Goal: Use online tool/utility

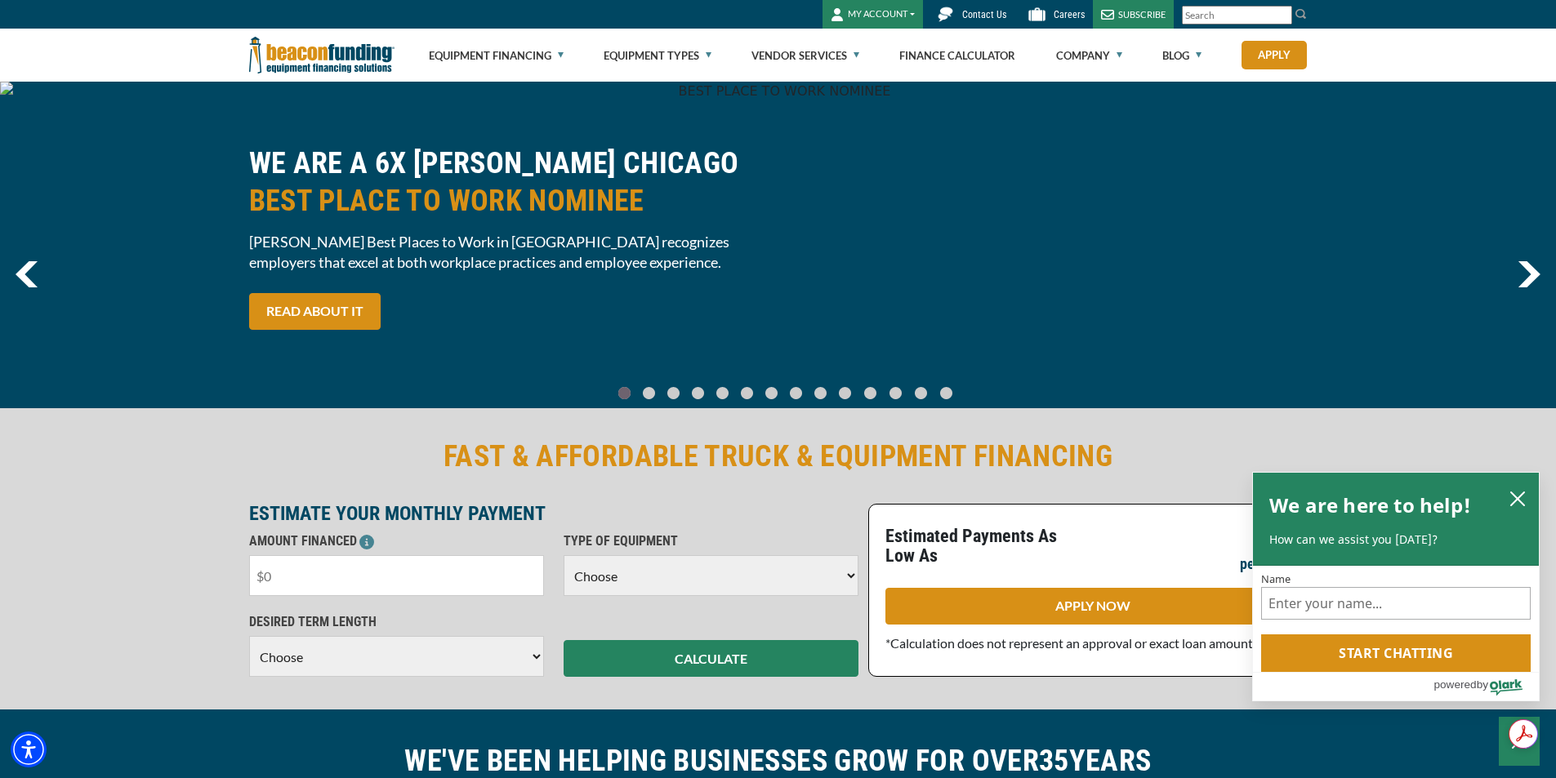
click at [356, 590] on input "text" at bounding box center [396, 575] width 295 height 41
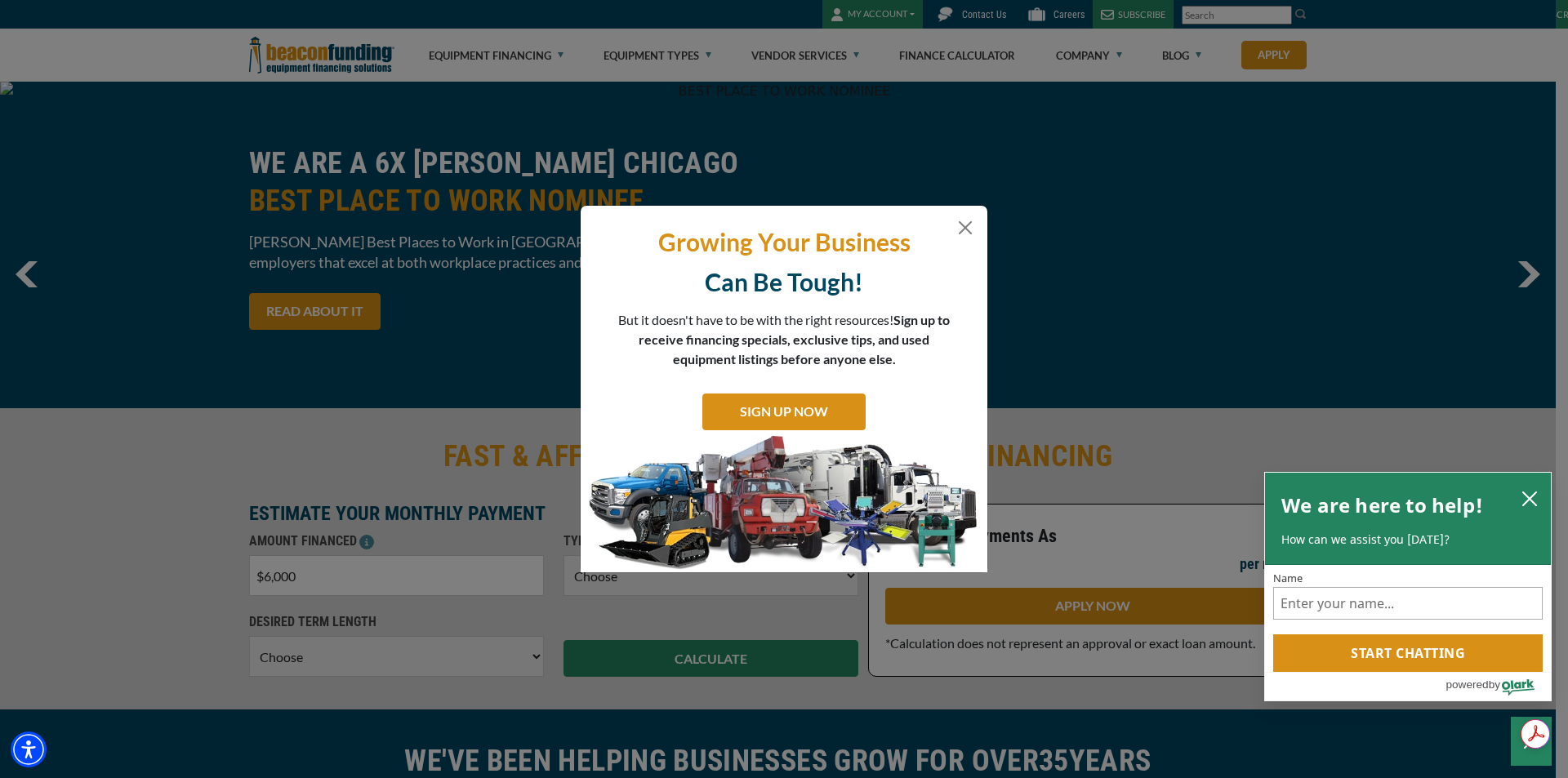
type input "$60,000"
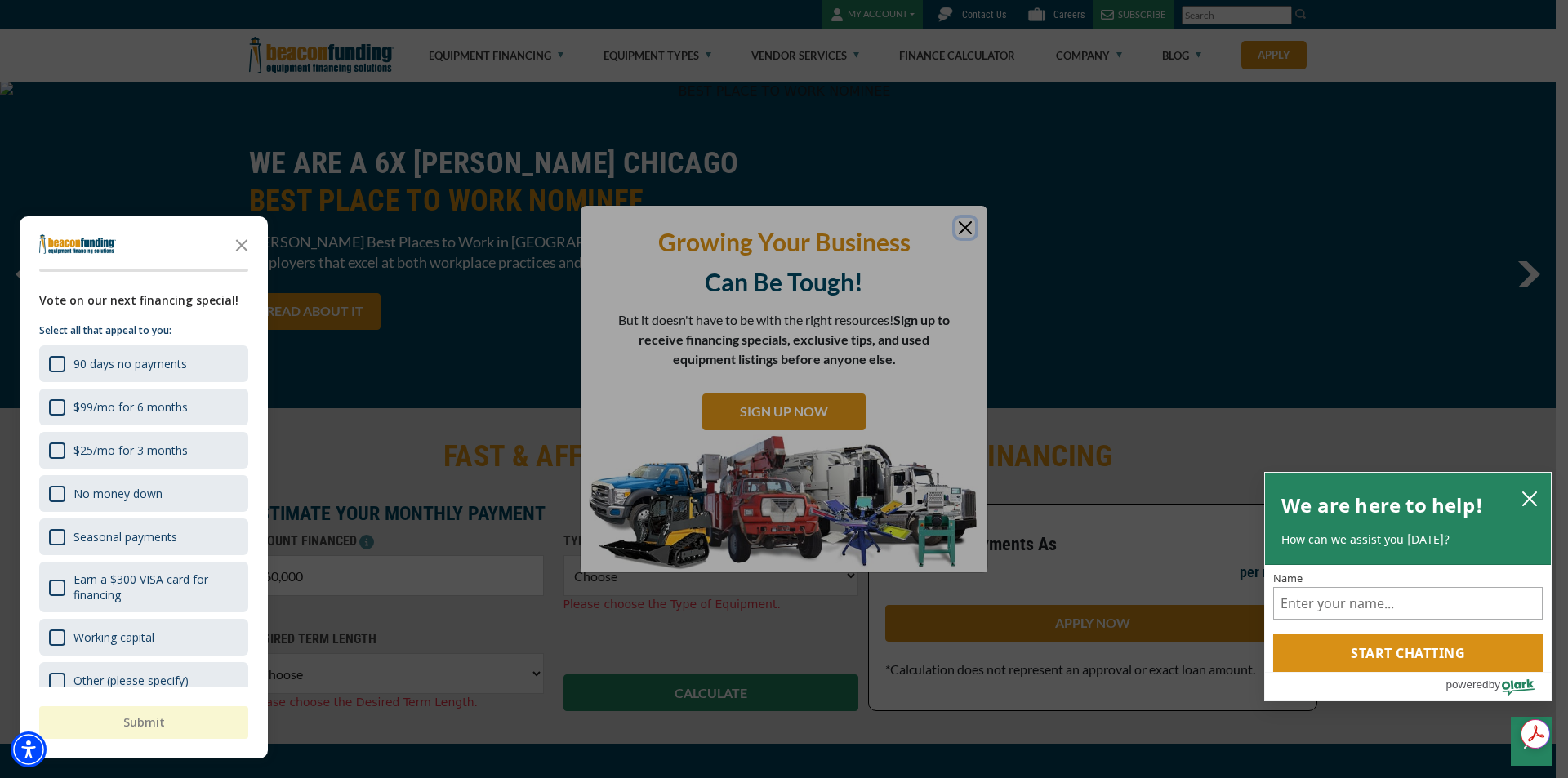
click at [969, 226] on div at bounding box center [784, 389] width 1568 height 778
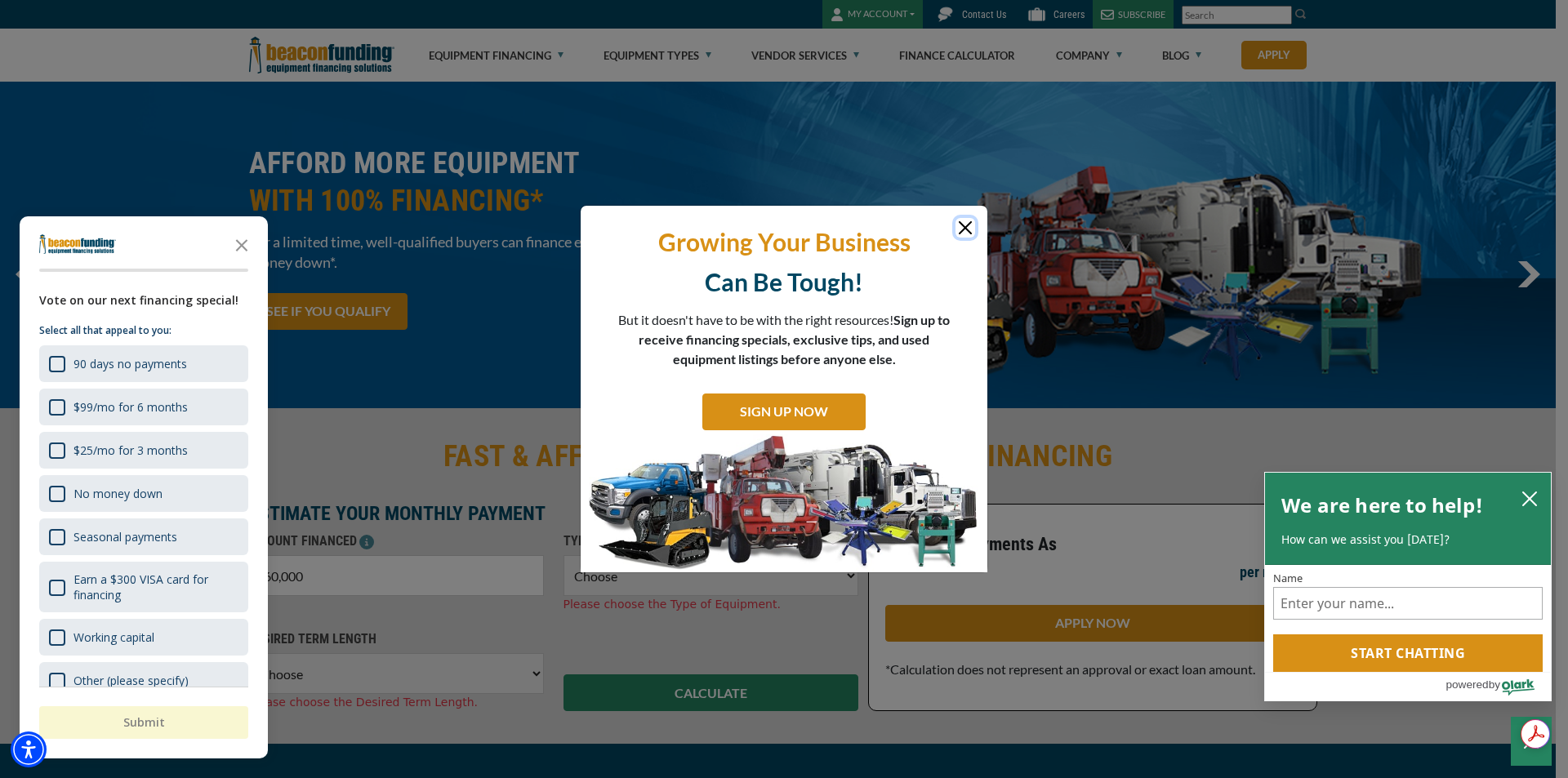
click at [969, 226] on button "Close" at bounding box center [965, 228] width 20 height 20
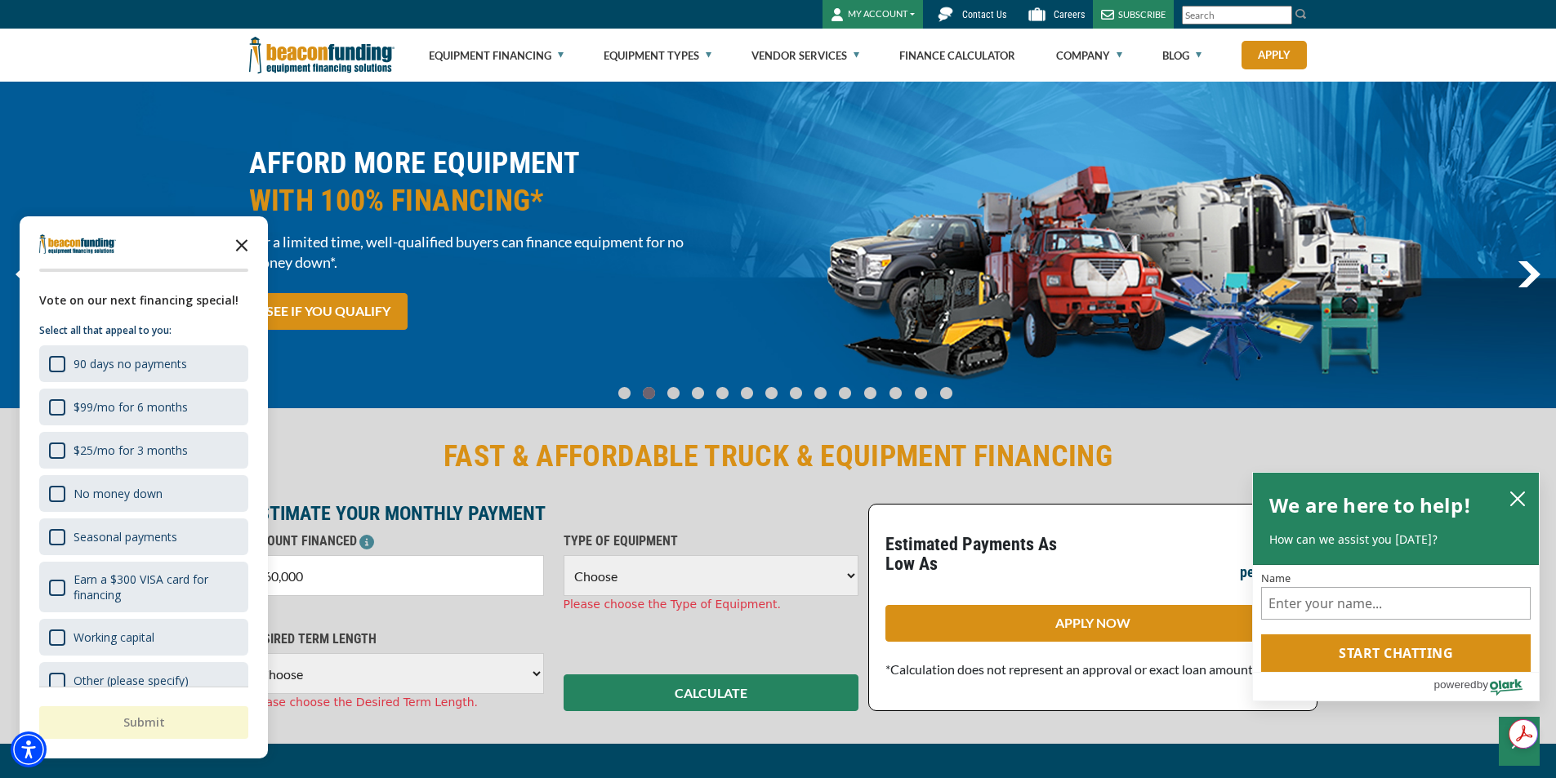
click at [234, 243] on icon "Close the survey" at bounding box center [241, 244] width 33 height 33
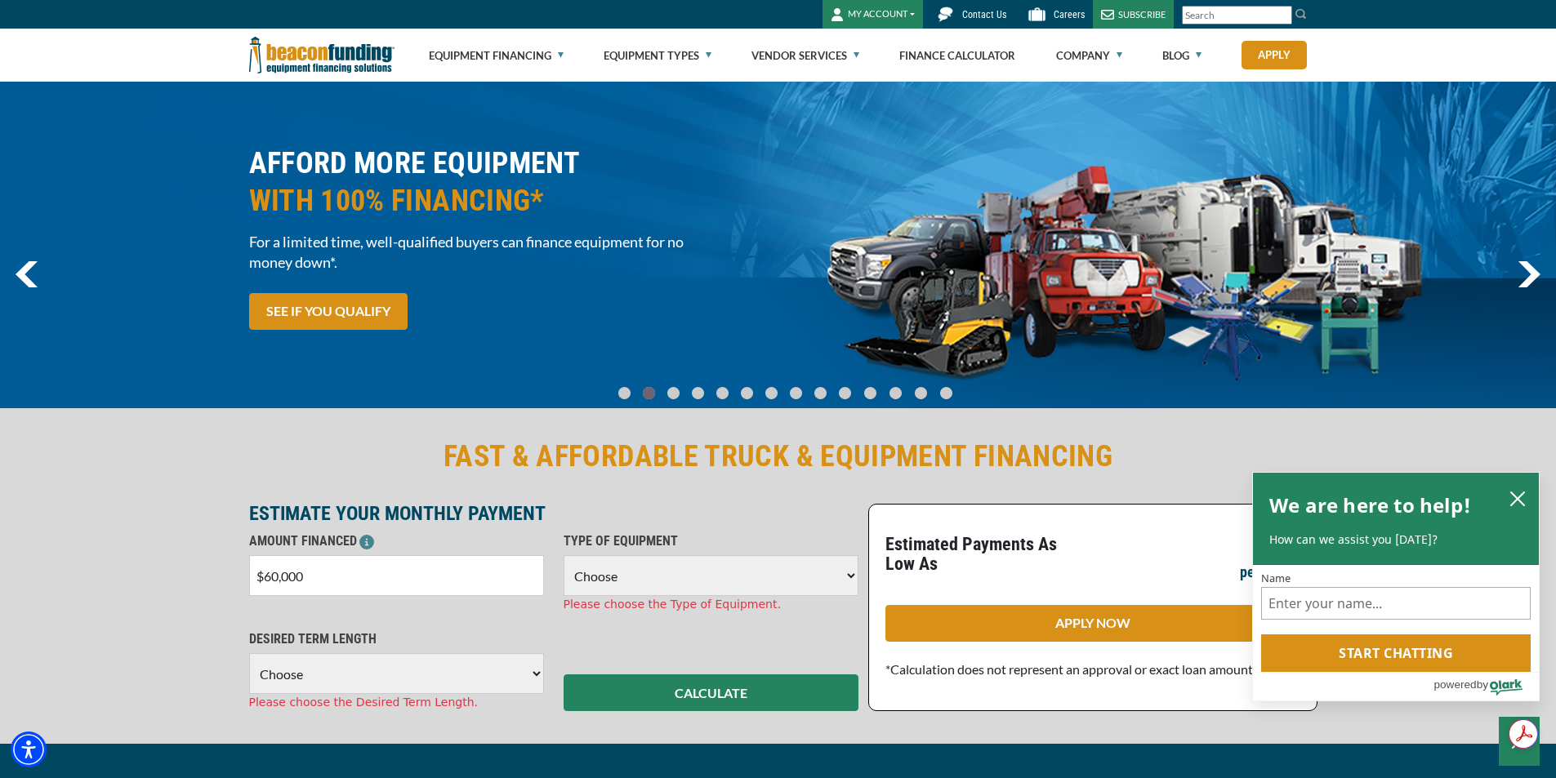
click at [643, 579] on select "Choose Backhoe Boom/Bucket Truck Chipper Commercial Mower Crane DTG/DTF Printin…" at bounding box center [710, 575] width 295 height 41
select select "1"
click at [563, 555] on select "Choose Backhoe Boom/Bucket Truck Chipper Commercial Mower Crane DTG/DTF Printin…" at bounding box center [710, 575] width 295 height 41
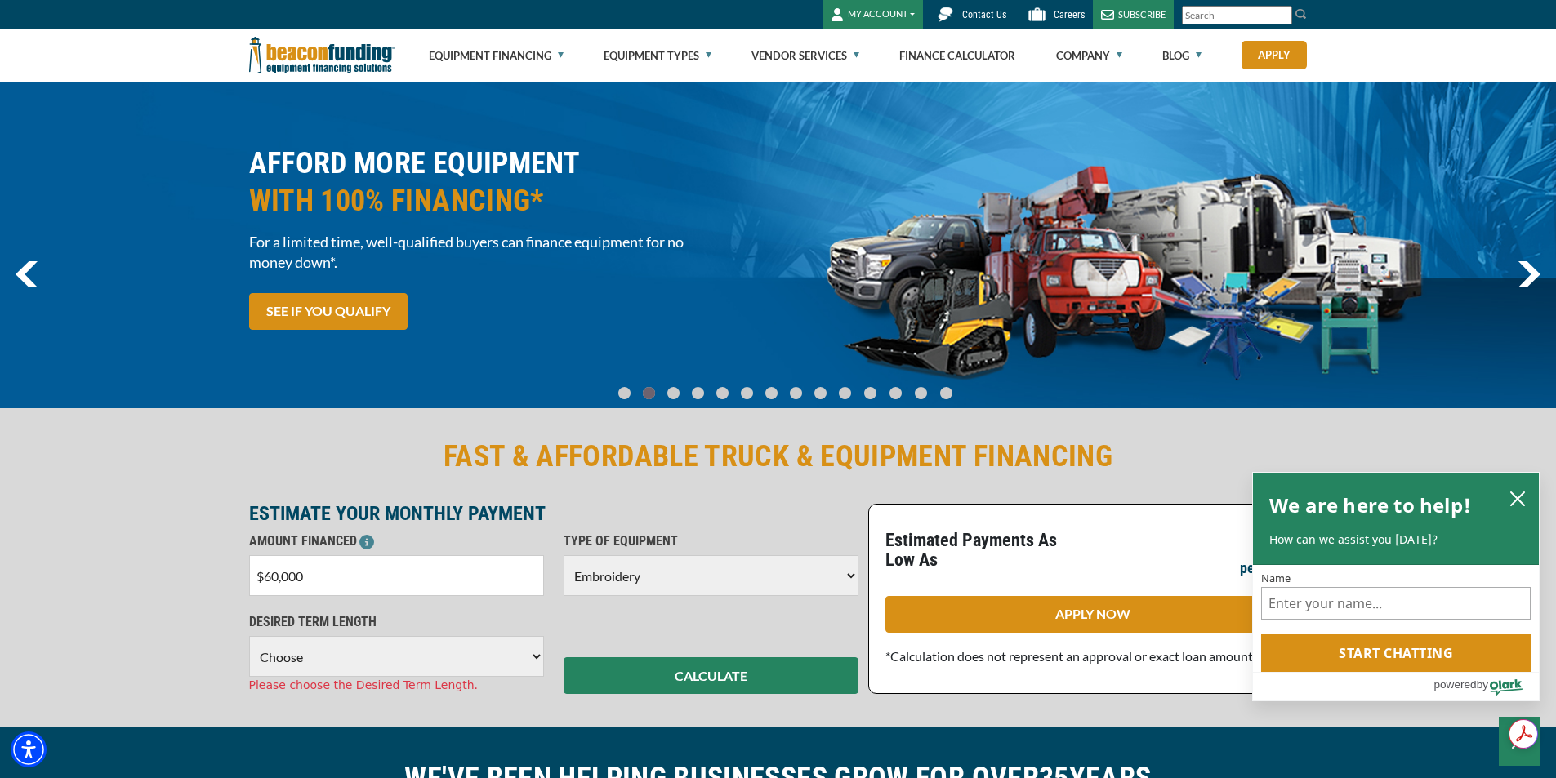
click at [393, 651] on select "Choose 36 Months 48 Months 60 Months" at bounding box center [396, 656] width 295 height 41
select select "60"
click at [249, 636] on select "Choose 36 Months 48 Months 60 Months" at bounding box center [396, 656] width 295 height 41
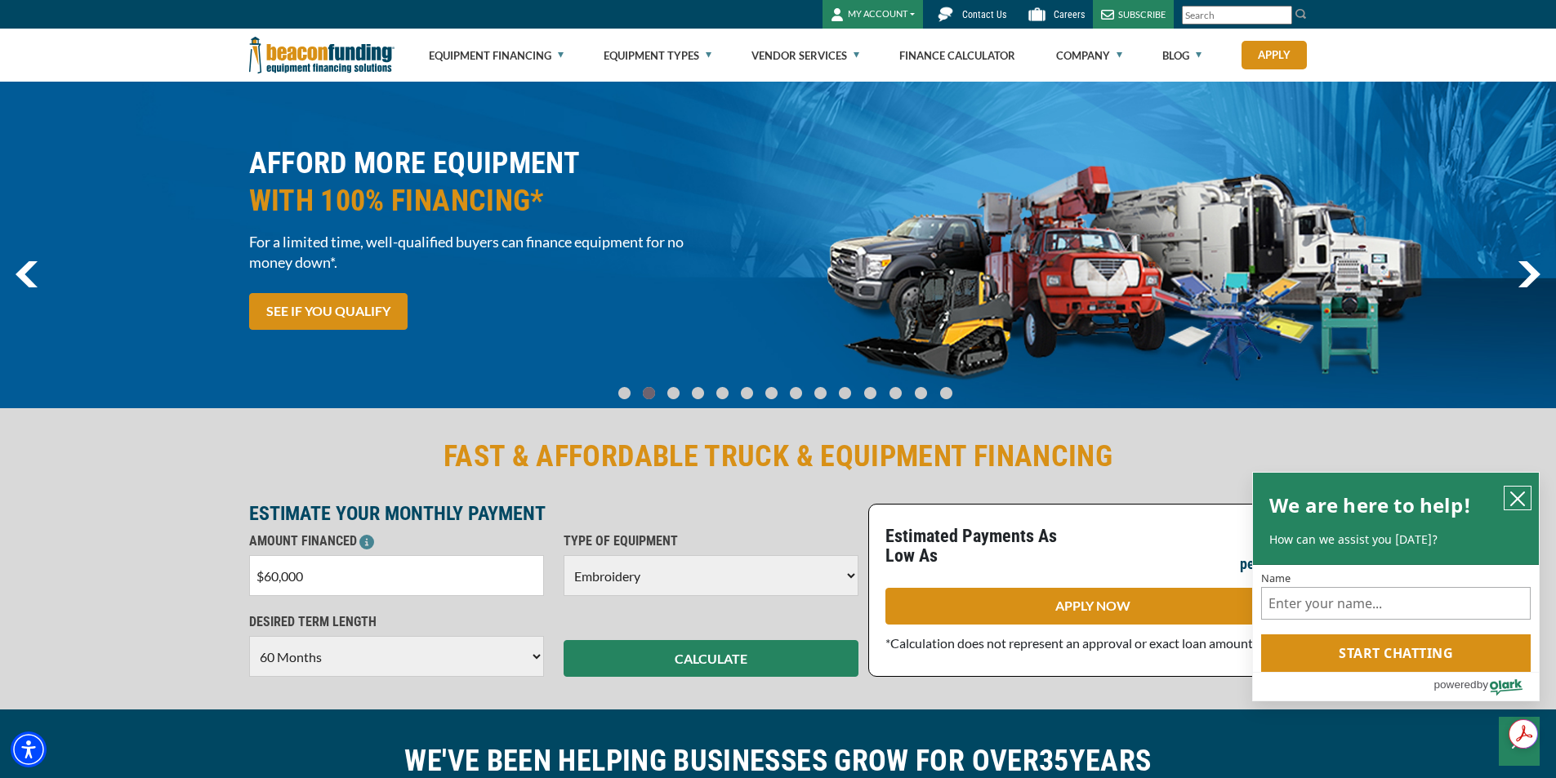
click at [1517, 494] on icon "close chatbox" at bounding box center [1517, 499] width 16 height 16
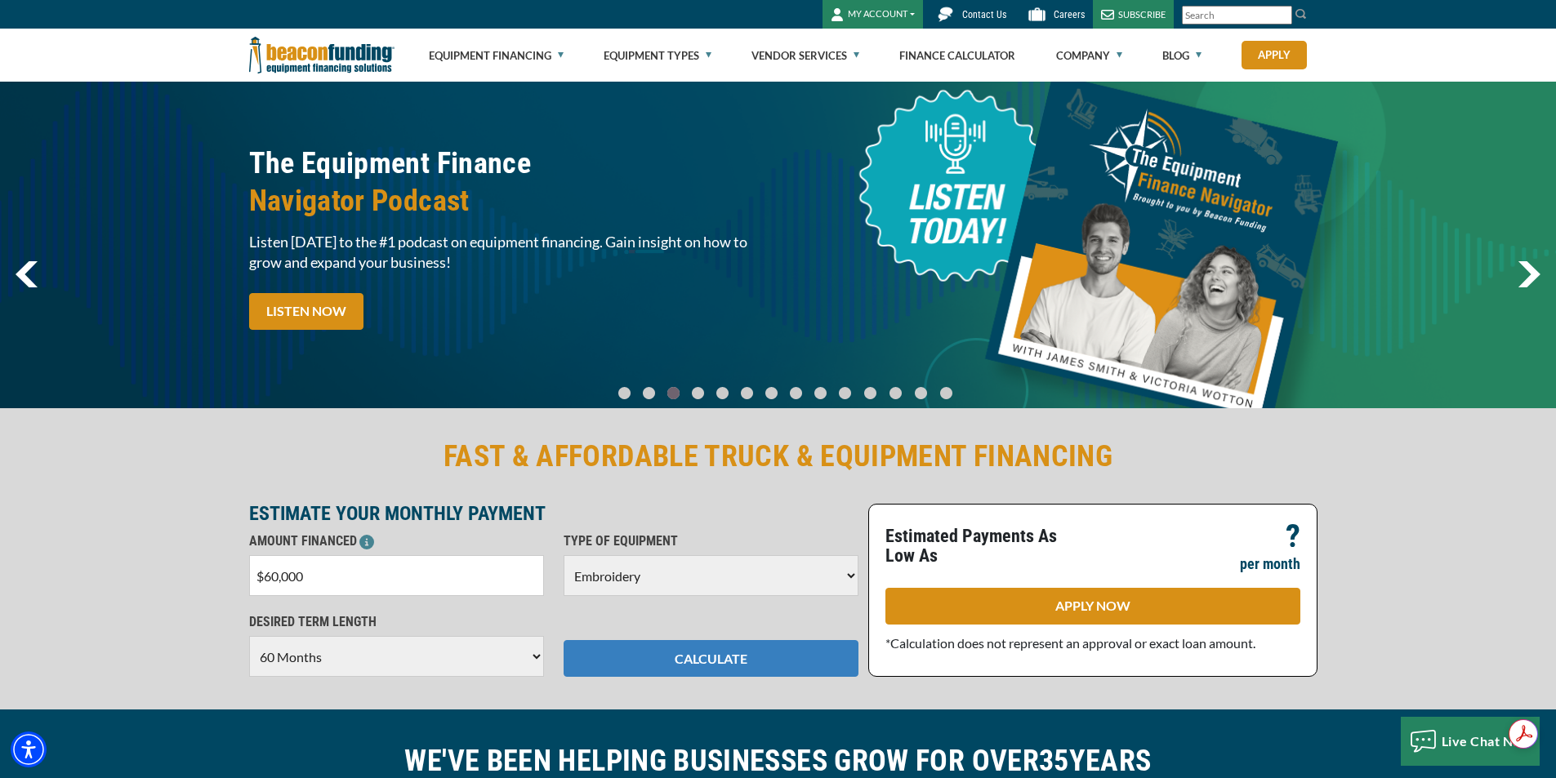
click at [640, 653] on button "CALCULATE" at bounding box center [710, 658] width 295 height 37
